Goal: Transaction & Acquisition: Purchase product/service

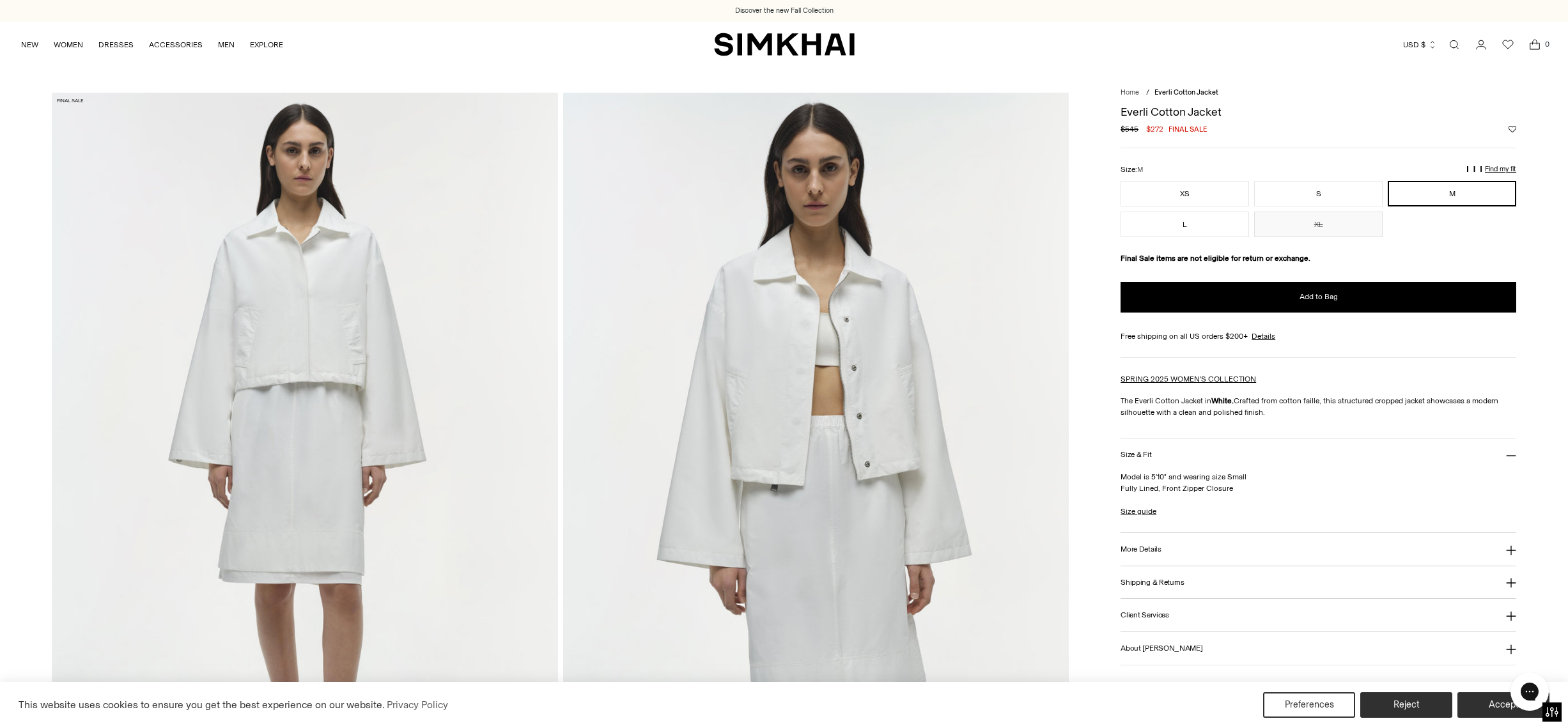
click at [1452, 43] on link "Open search modal" at bounding box center [1454, 45] width 25 height 25
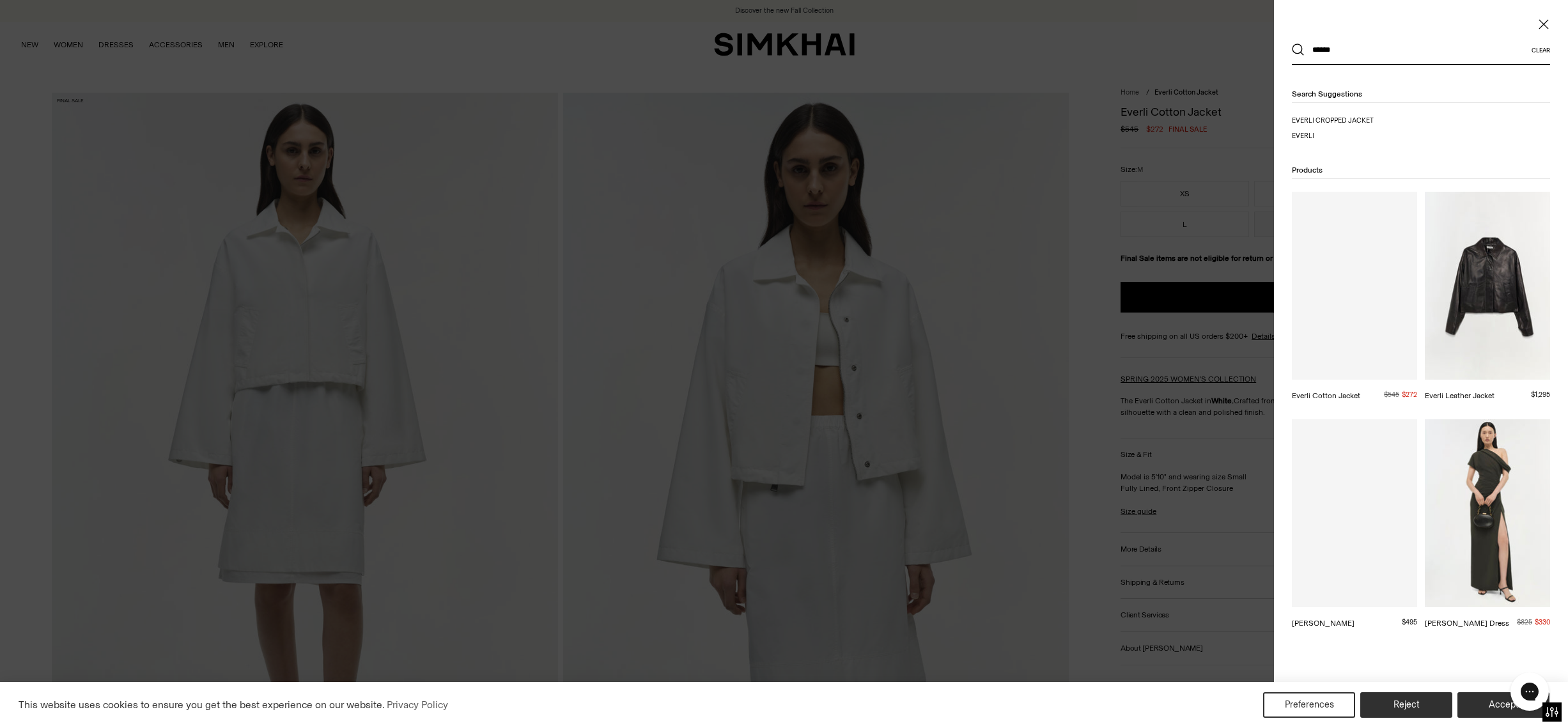
type input "******"
click at [1292, 43] on button "Search" at bounding box center [1298, 49] width 13 height 13
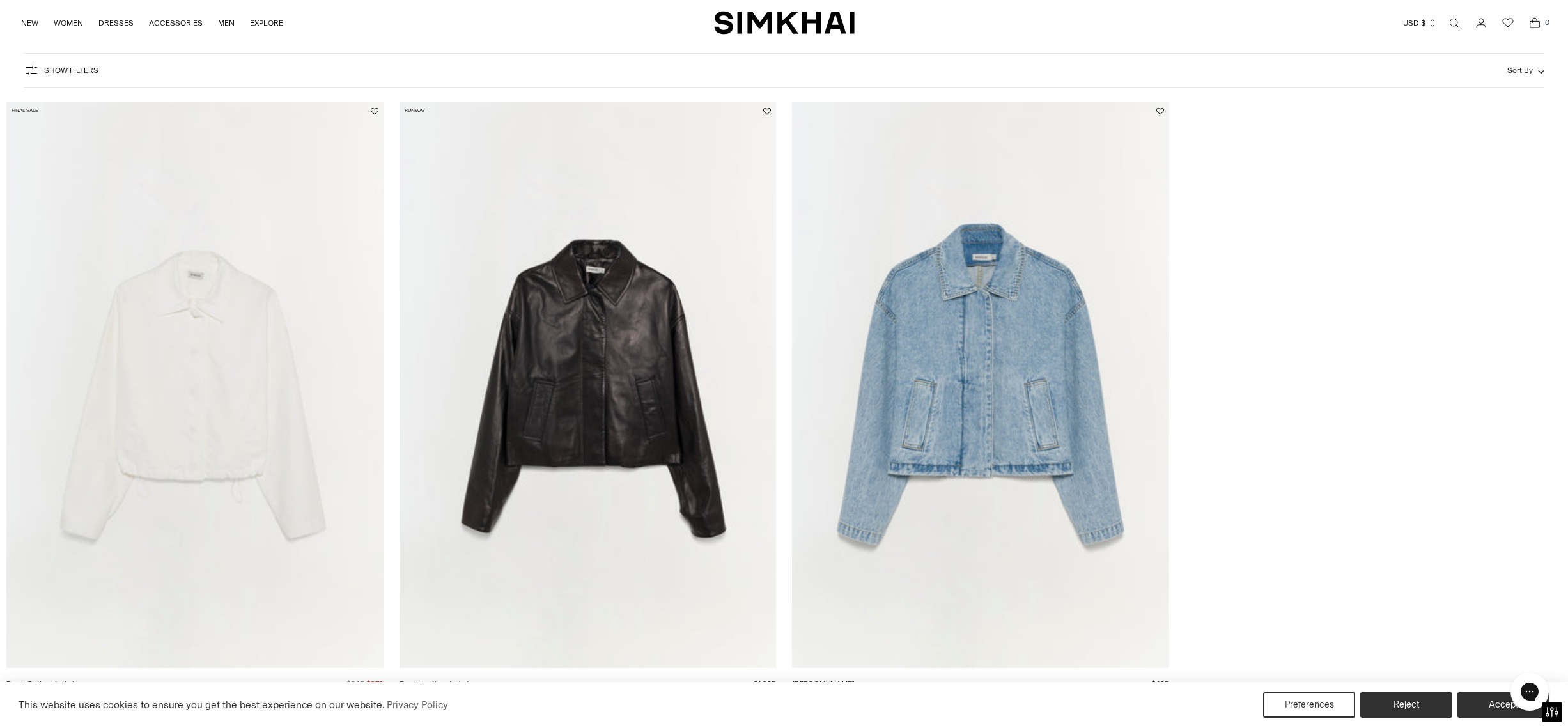
scroll to position [179, 0]
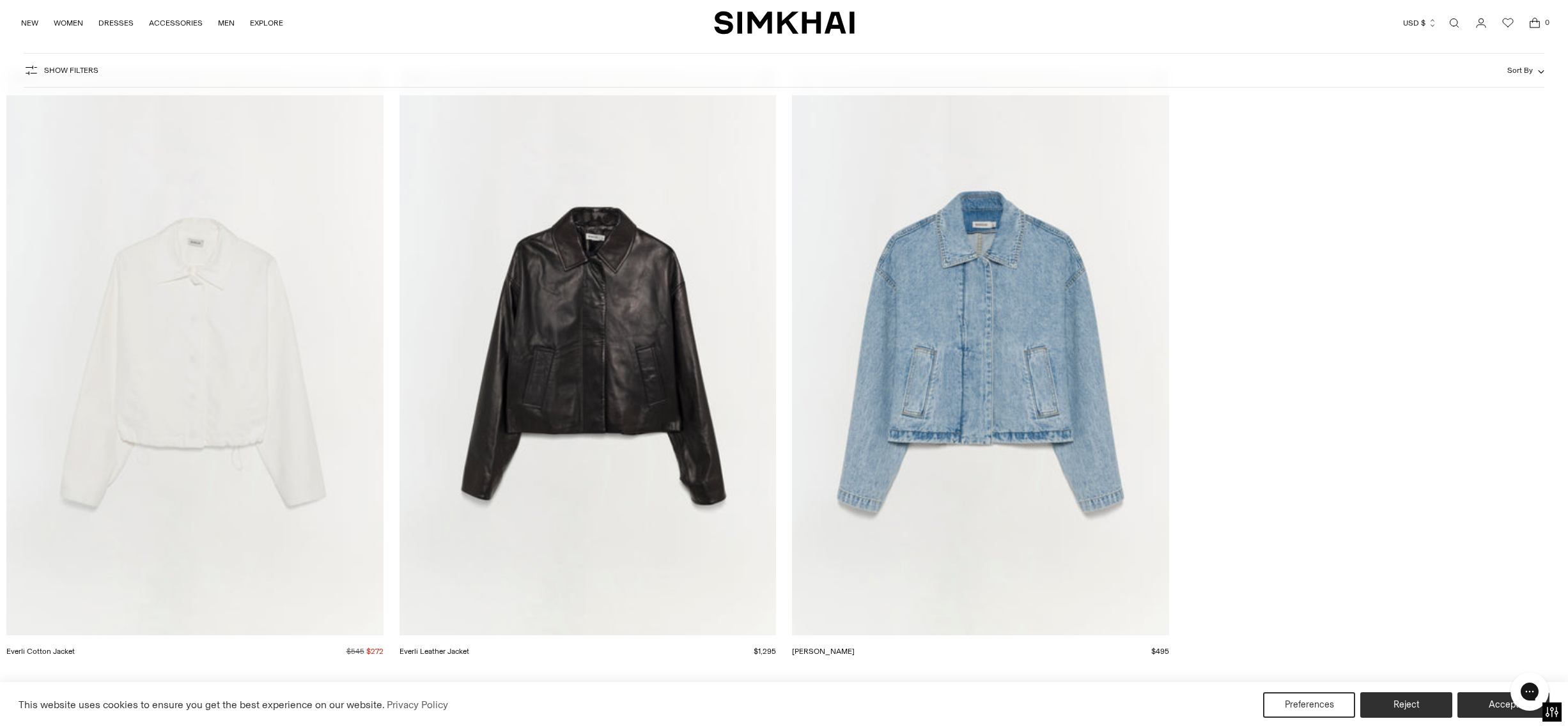
click at [0, 0] on img "Everli Leather Jacket" at bounding box center [0, 0] width 0 height 0
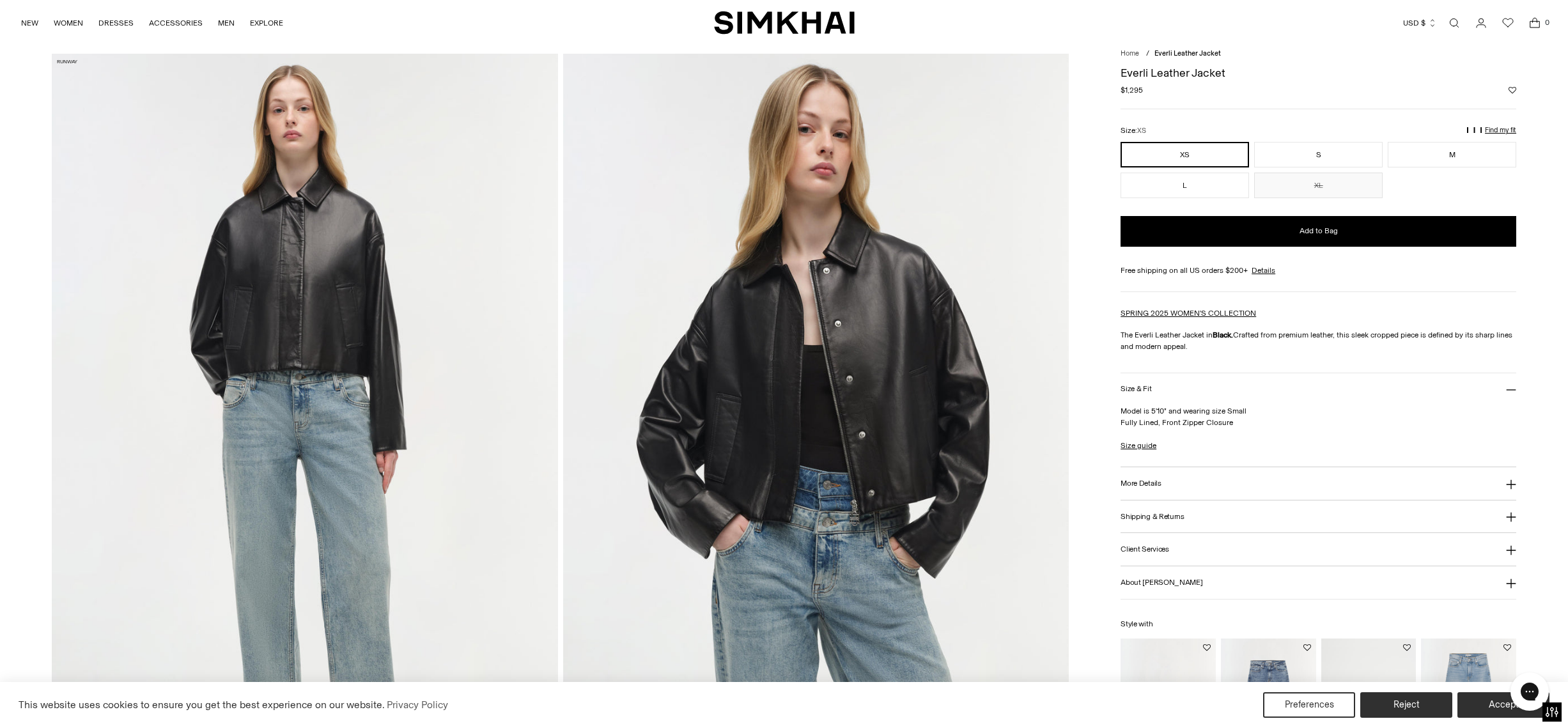
click at [1152, 483] on h3 "More Details" at bounding box center [1140, 483] width 40 height 8
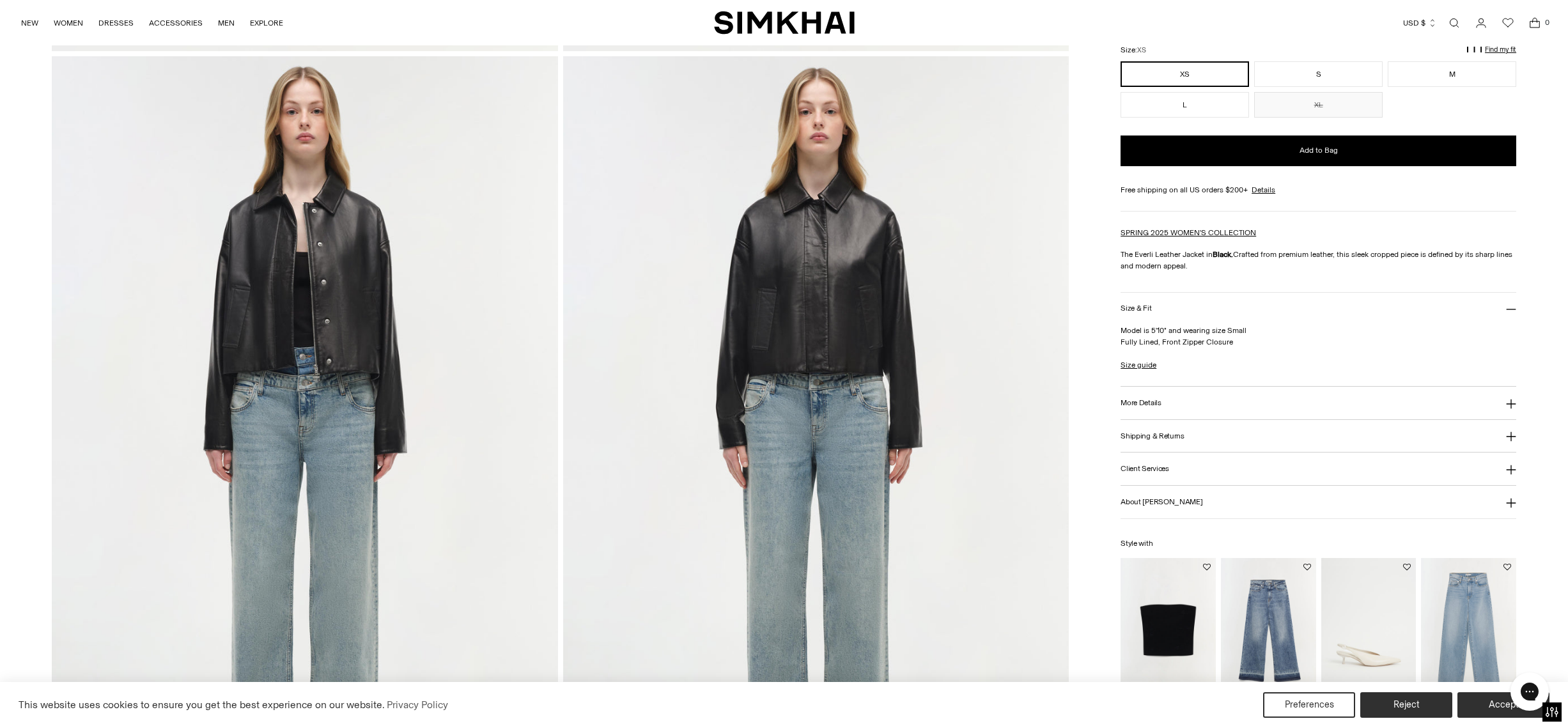
scroll to position [1566, 0]
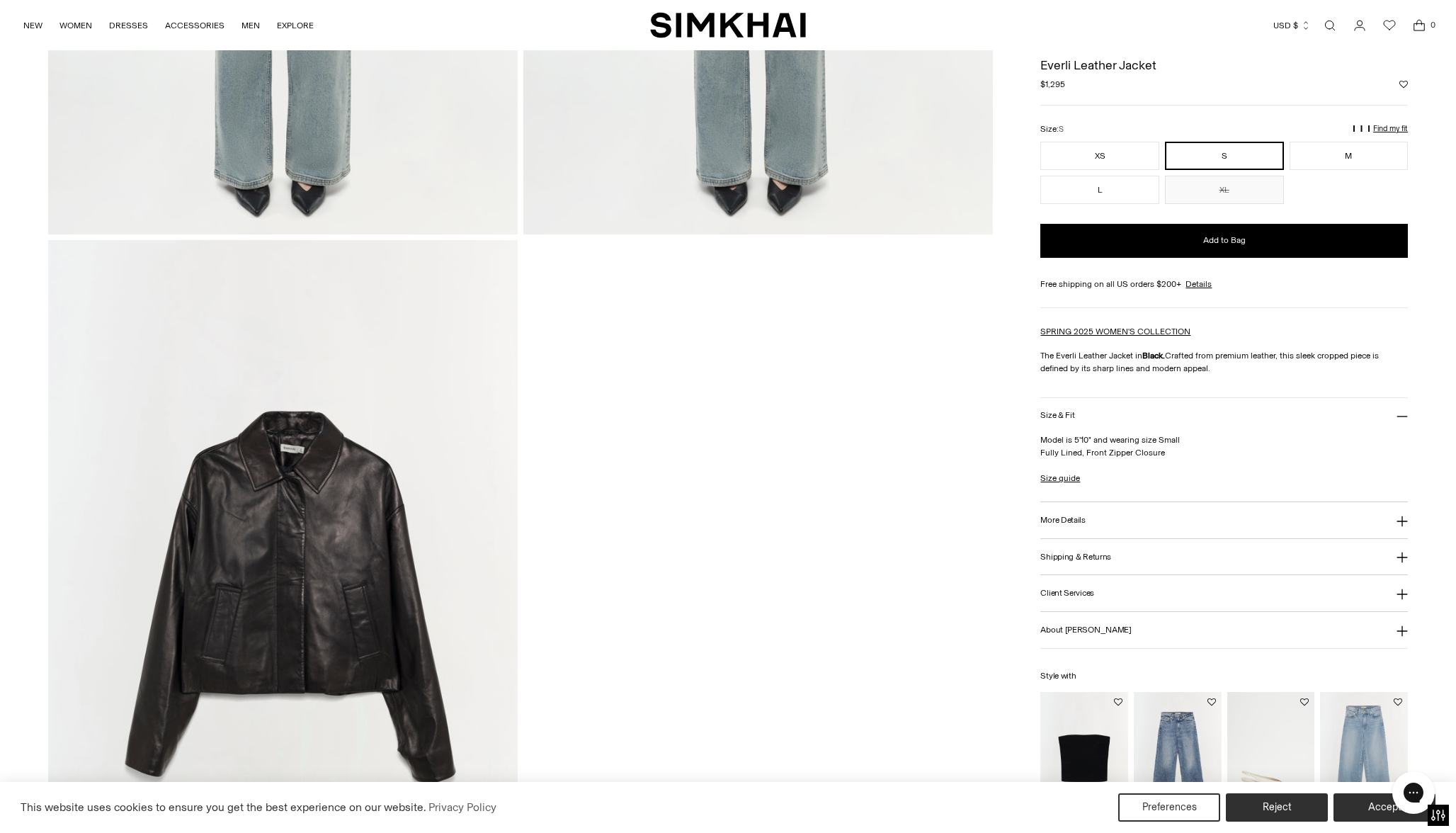
scroll to position [2108, 0]
